Goal: Task Accomplishment & Management: Use online tool/utility

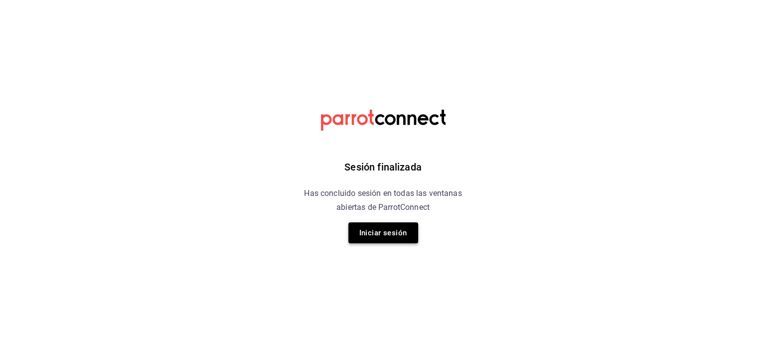
click at [362, 234] on button "Iniciar sesión" at bounding box center [383, 232] width 70 height 21
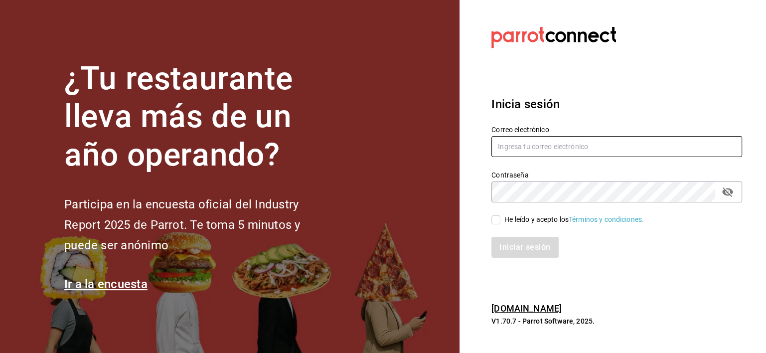
type input "[EMAIL_ADDRESS][DOMAIN_NAME]"
click at [498, 219] on input "He leído y acepto los Términos y condiciones." at bounding box center [495, 219] width 9 height 9
checkbox input "true"
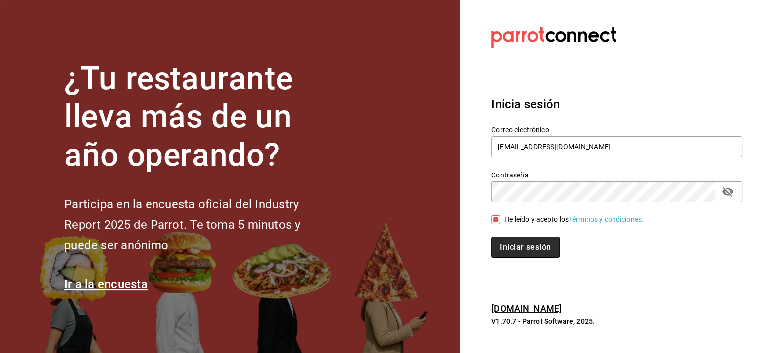
click at [528, 247] on button "Iniciar sesión" at bounding box center [525, 247] width 68 height 21
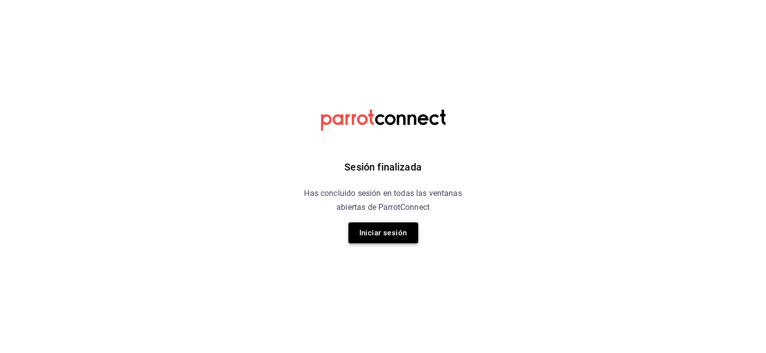
click at [403, 224] on button "Iniciar sesión" at bounding box center [383, 232] width 70 height 21
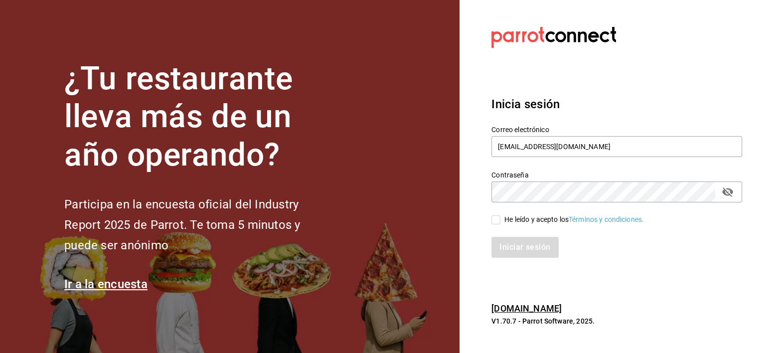
click at [497, 222] on input "He leído y acepto los Términos y condiciones." at bounding box center [495, 219] width 9 height 9
checkbox input "true"
click at [507, 246] on button "Iniciar sesión" at bounding box center [525, 247] width 68 height 21
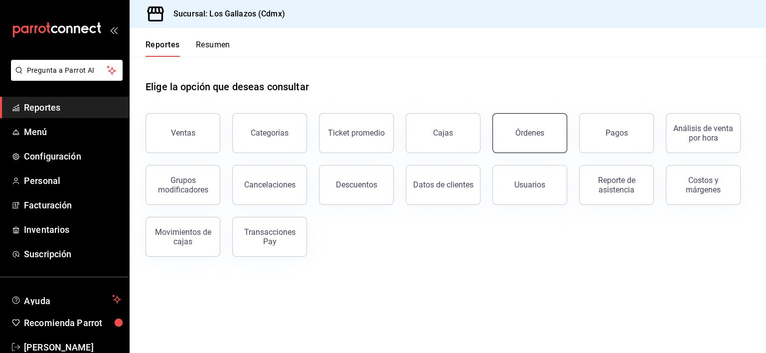
click at [511, 128] on button "Órdenes" at bounding box center [529, 133] width 75 height 40
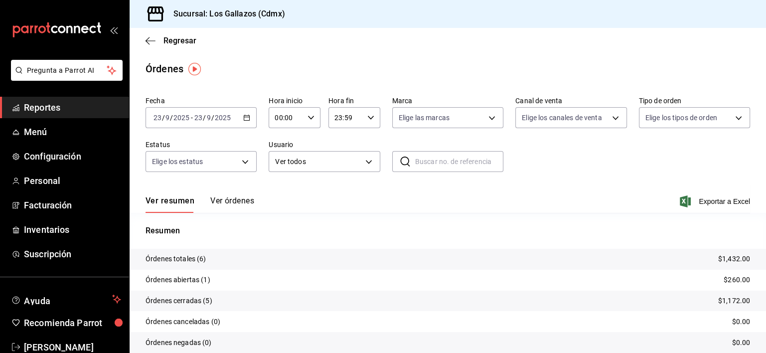
click at [227, 200] on button "Ver órdenes" at bounding box center [232, 204] width 44 height 17
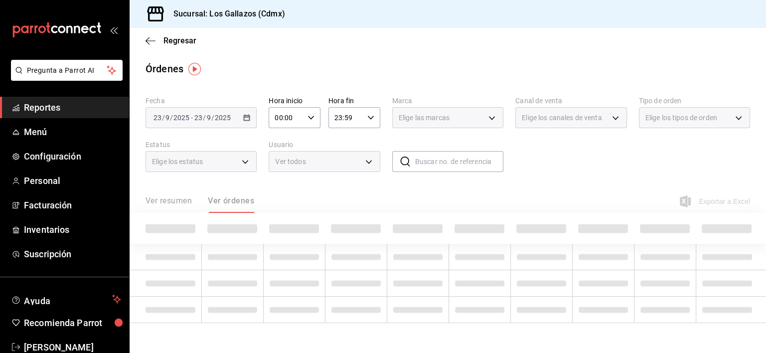
click at [227, 200] on div "Ver resumen Ver órdenes" at bounding box center [200, 204] width 109 height 17
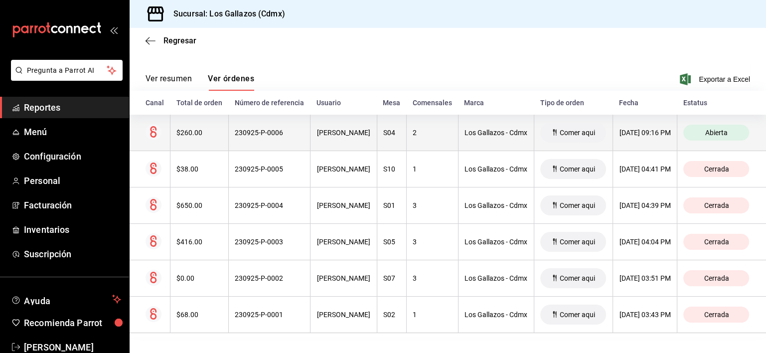
scroll to position [130, 0]
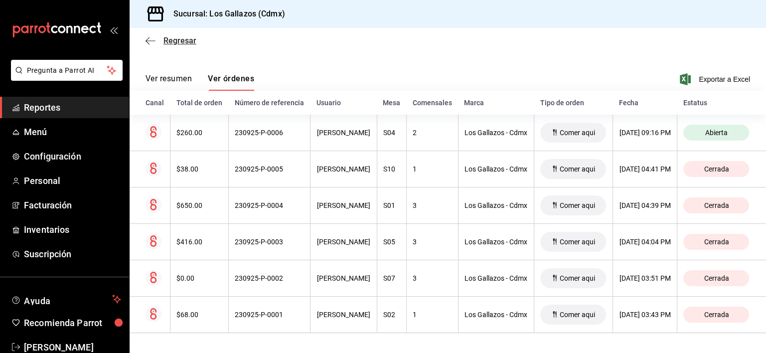
click at [148, 42] on icon "button" at bounding box center [151, 40] width 10 height 9
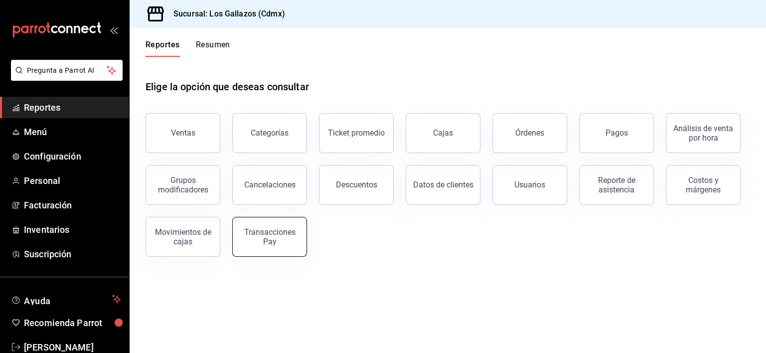
click at [296, 233] on div "Transacciones Pay" at bounding box center [270, 236] width 62 height 19
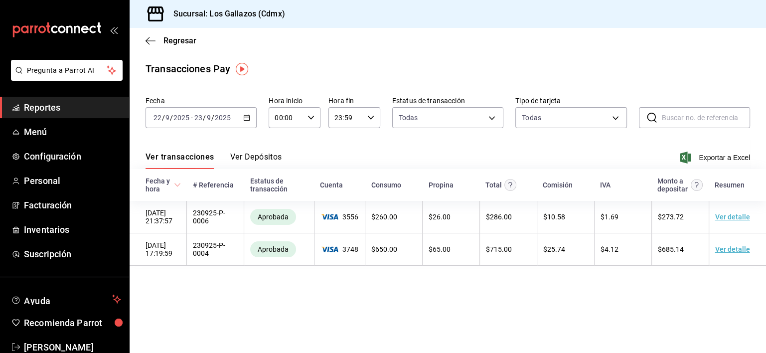
click at [244, 116] on \(Stroke\) "button" at bounding box center [247, 117] width 6 height 5
click at [247, 116] on icon "button" at bounding box center [246, 117] width 7 height 7
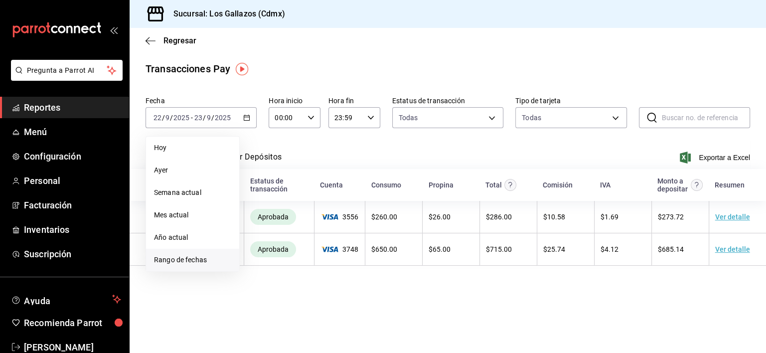
click at [197, 261] on span "Rango de fechas" at bounding box center [192, 260] width 77 height 10
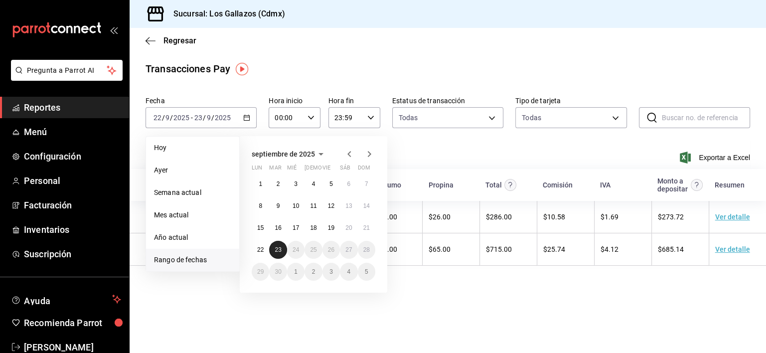
click at [281, 249] on abbr "23" at bounding box center [278, 249] width 6 height 7
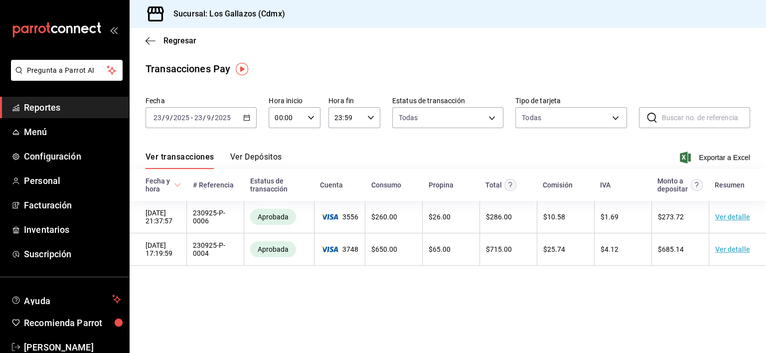
click at [247, 118] on icon "button" at bounding box center [246, 117] width 7 height 7
click at [146, 38] on icon "button" at bounding box center [151, 40] width 10 height 9
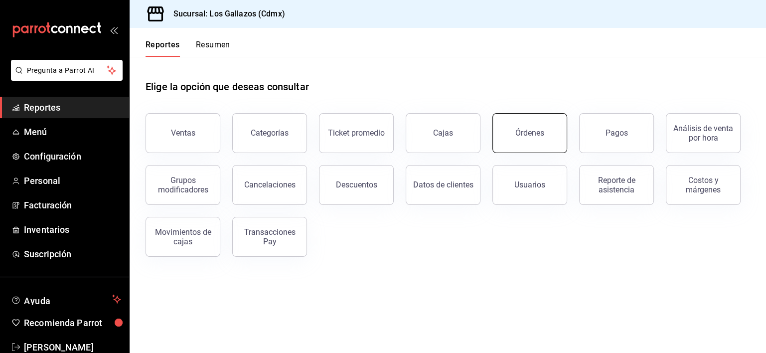
click at [543, 134] on div "Órdenes" at bounding box center [529, 132] width 29 height 9
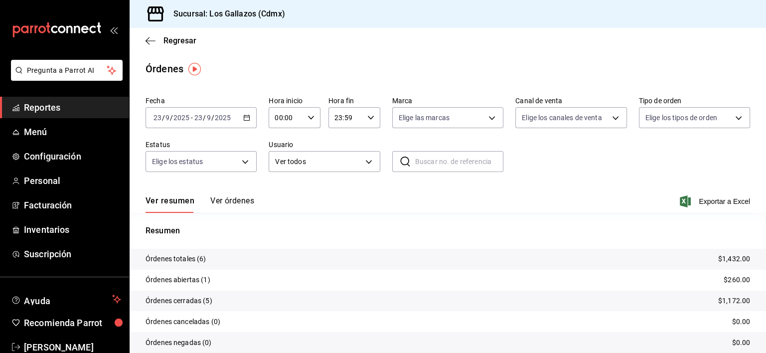
click at [233, 200] on button "Ver órdenes" at bounding box center [232, 204] width 44 height 17
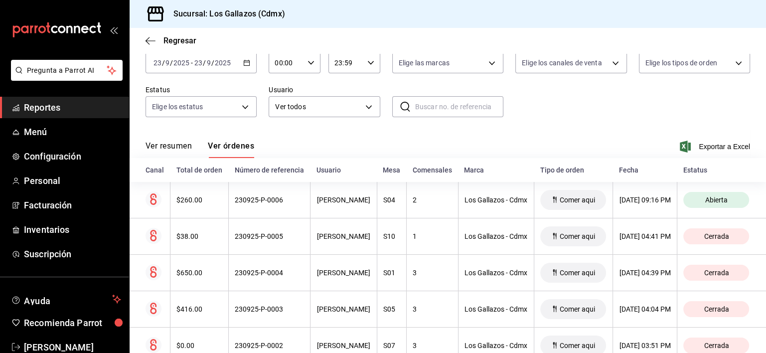
scroll to position [130, 0]
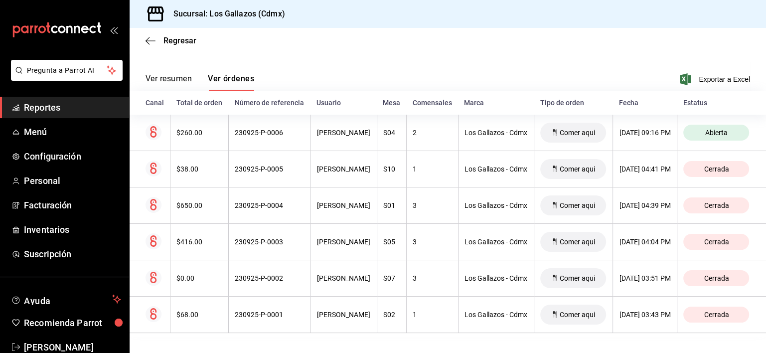
click at [160, 74] on button "Ver resumen" at bounding box center [169, 82] width 46 height 17
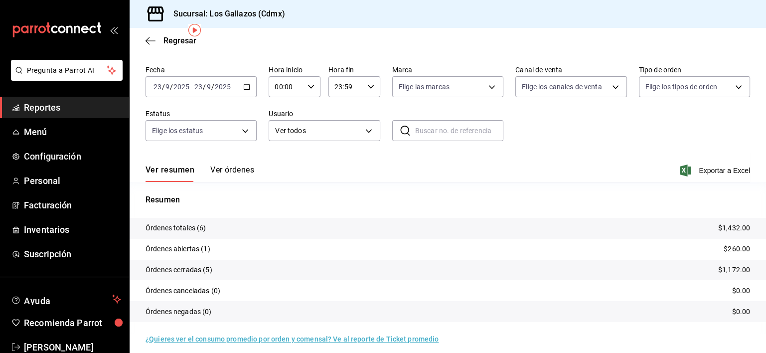
scroll to position [38, 0]
